Goal: Check status: Check status

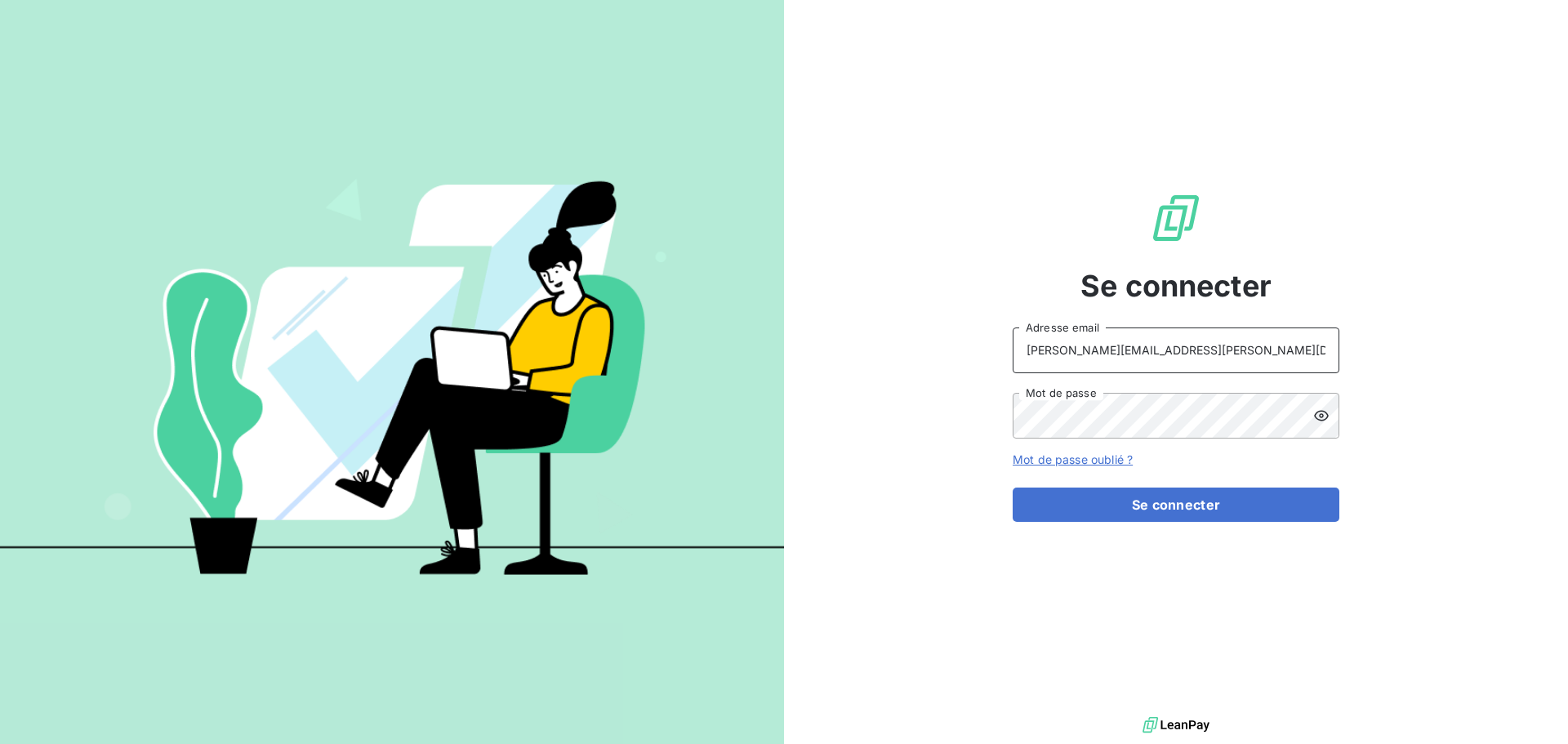
click at [1220, 340] on input "[PERSON_NAME][EMAIL_ADDRESS][PERSON_NAME][DOMAIN_NAME]" at bounding box center [1176, 350] width 327 height 46
type input "[EMAIL_ADDRESS][PERSON_NAME][DOMAIN_NAME]"
click at [1144, 500] on button "Se connecter" at bounding box center [1176, 505] width 327 height 34
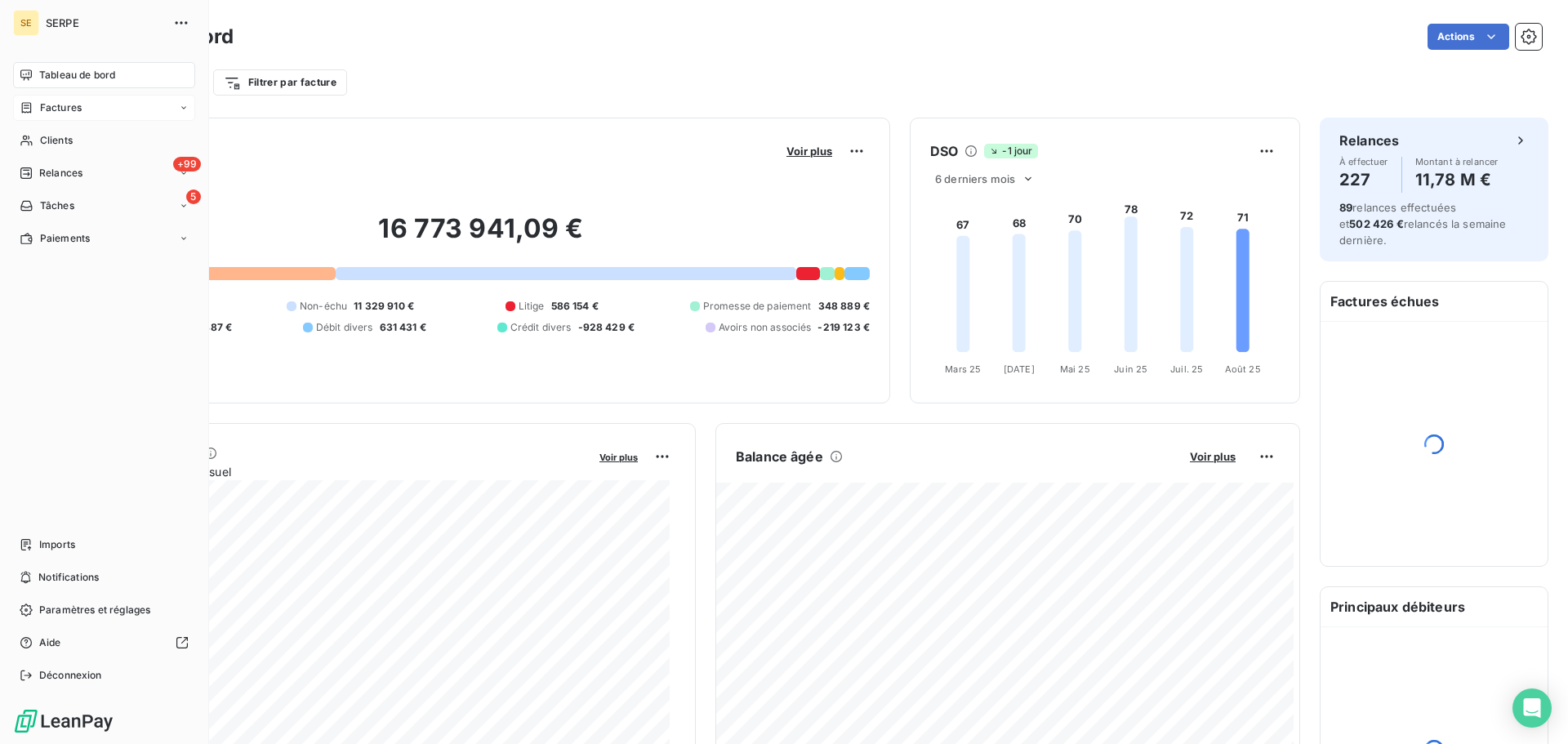
click at [86, 103] on div "Factures" at bounding box center [104, 107] width 182 height 26
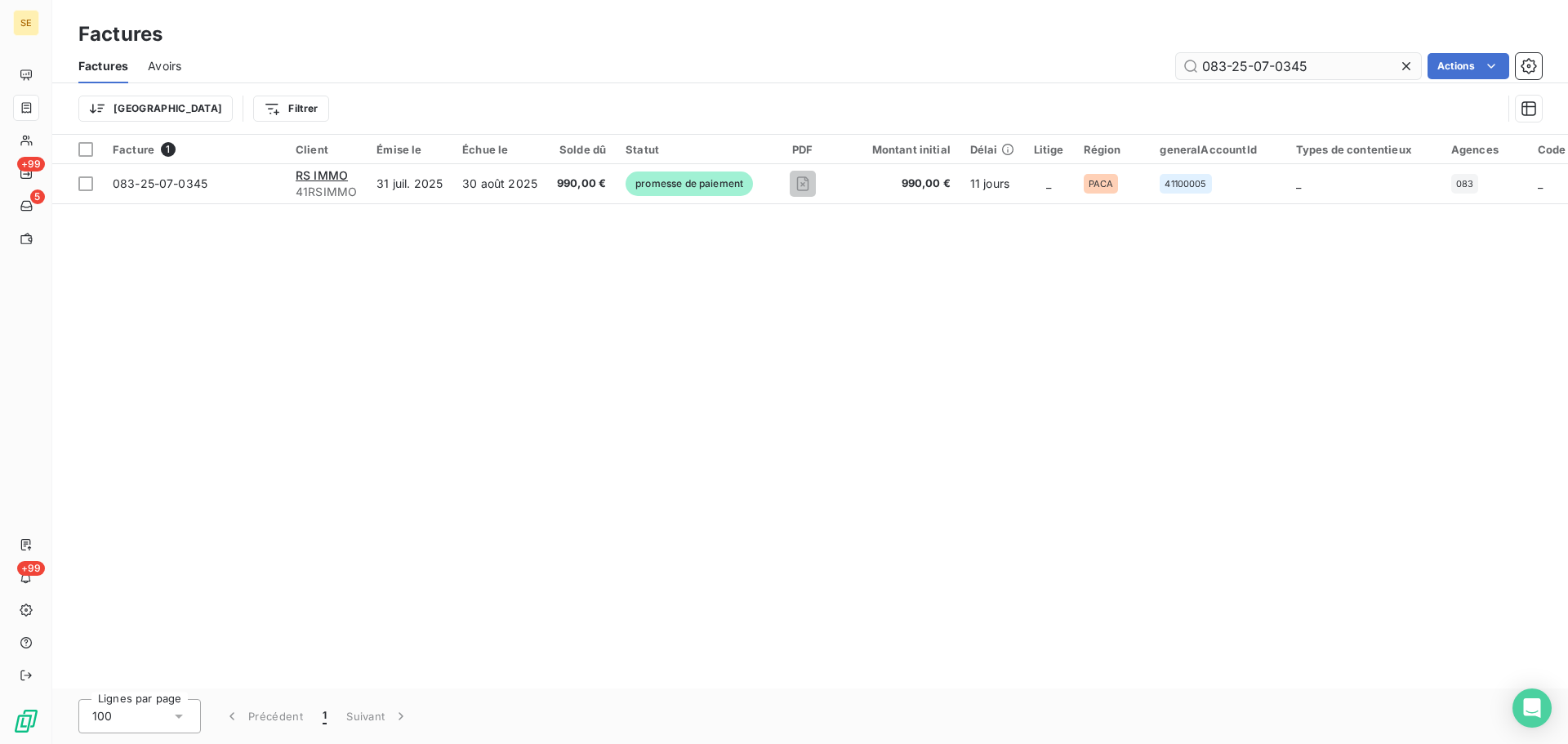
drag, startPoint x: 1333, startPoint y: 66, endPoint x: 1176, endPoint y: 61, distance: 157.1
click at [1176, 61] on input "083-25-07-0345" at bounding box center [1299, 66] width 245 height 26
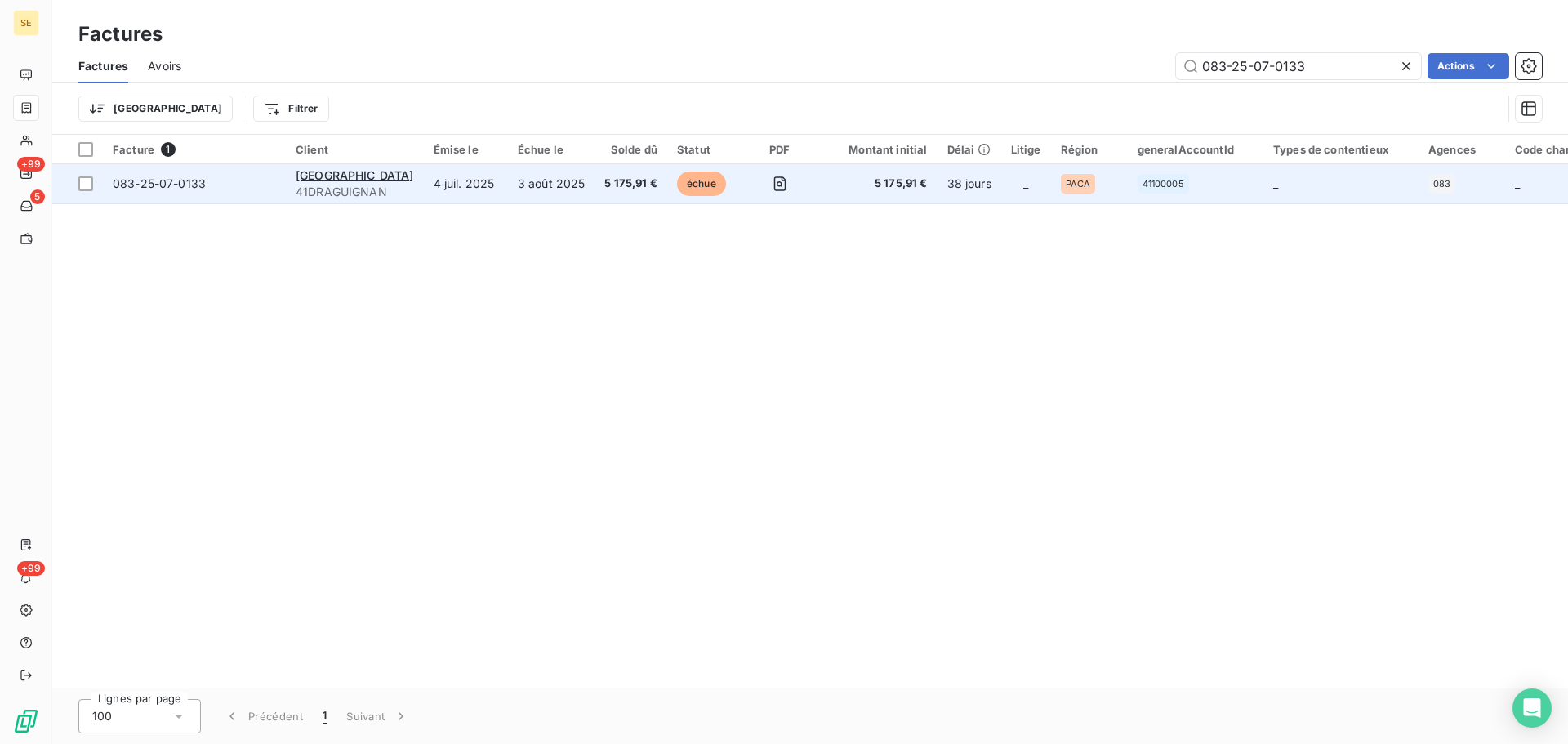
type input "083-25-07-0133"
click at [194, 182] on span "083-25-07-0133" at bounding box center [158, 183] width 93 height 13
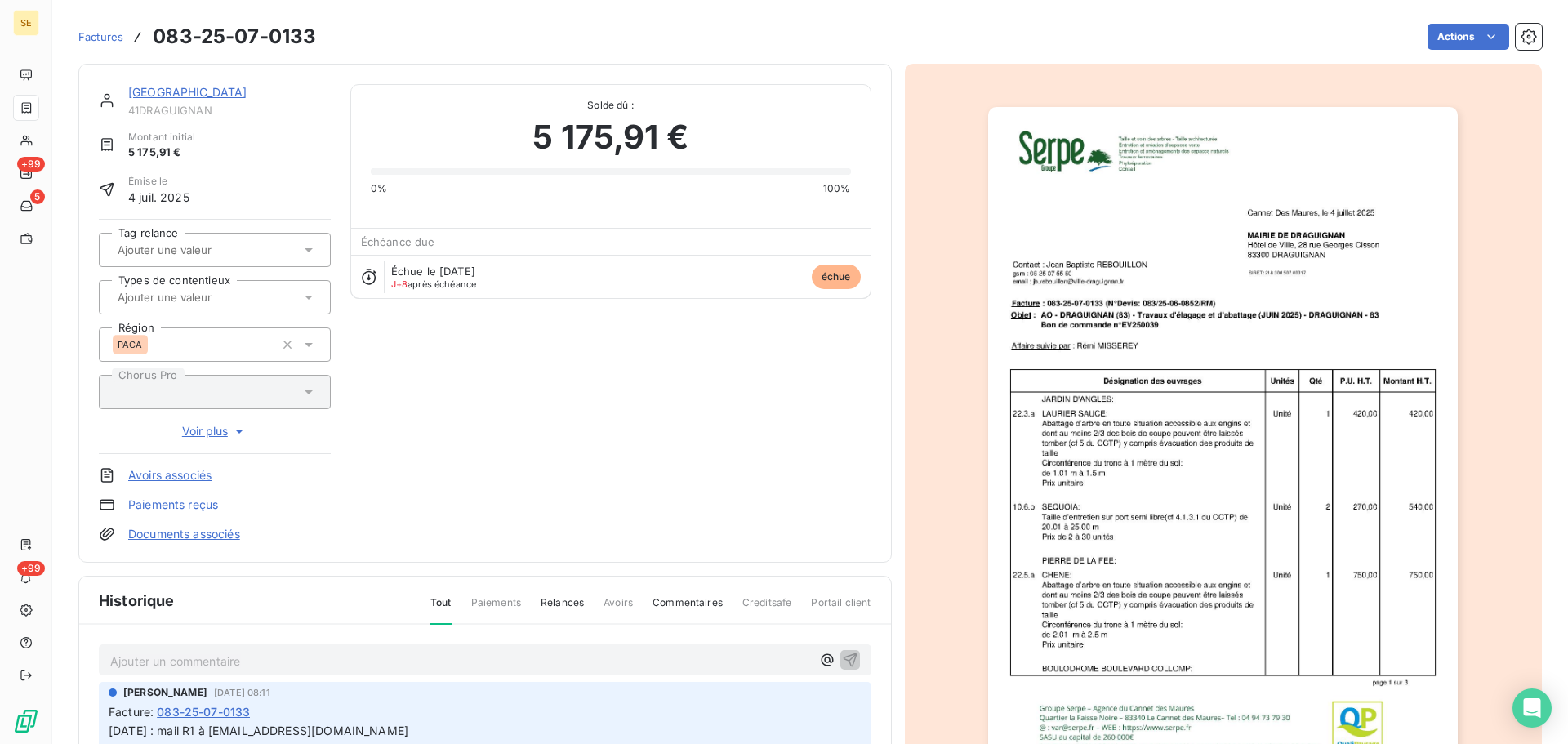
click at [248, 93] on link "MAIRIE DE DRAGUIGNAN" at bounding box center [187, 91] width 119 height 13
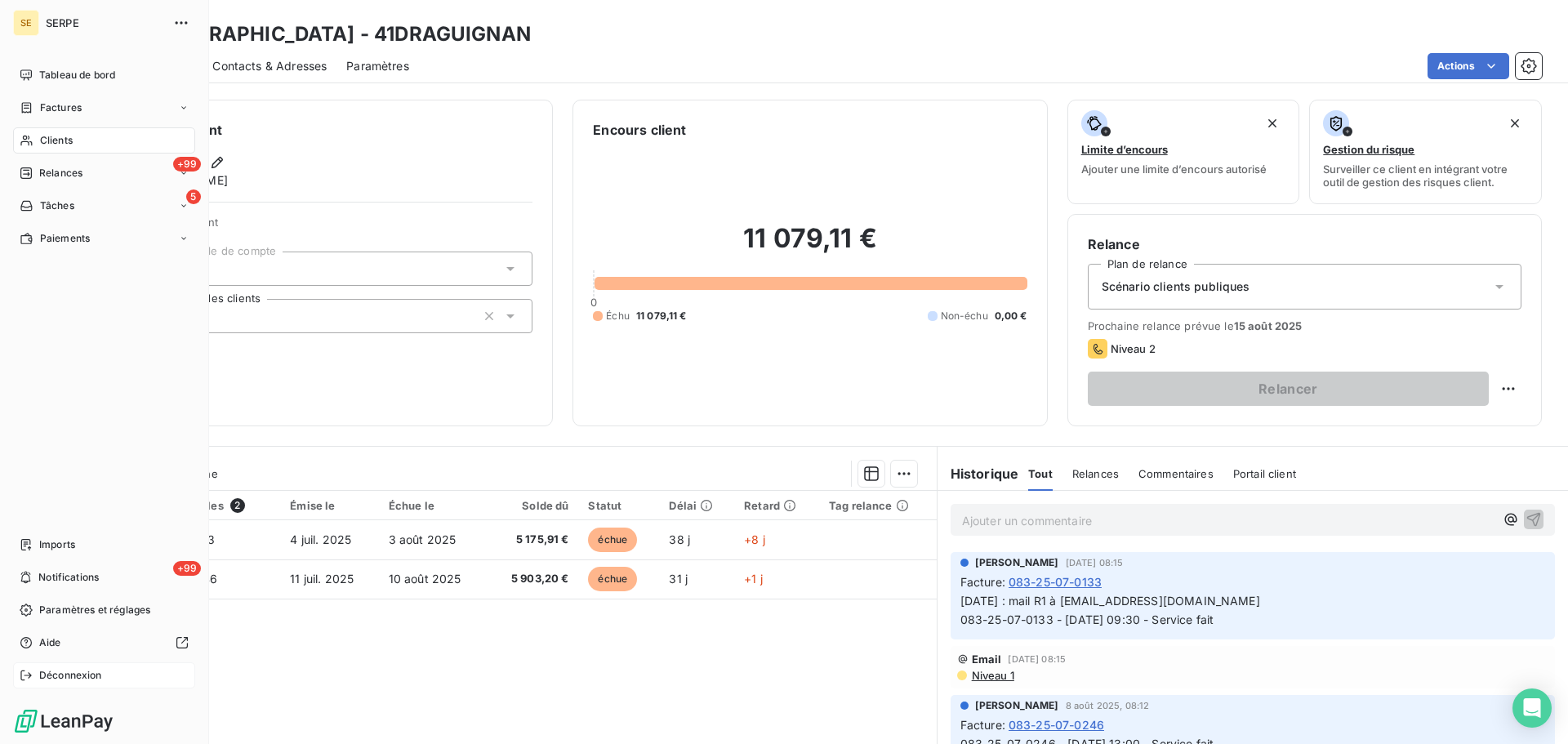
click at [95, 668] on span "Déconnexion" at bounding box center [71, 675] width 63 height 14
